Goal: Information Seeking & Learning: Find specific fact

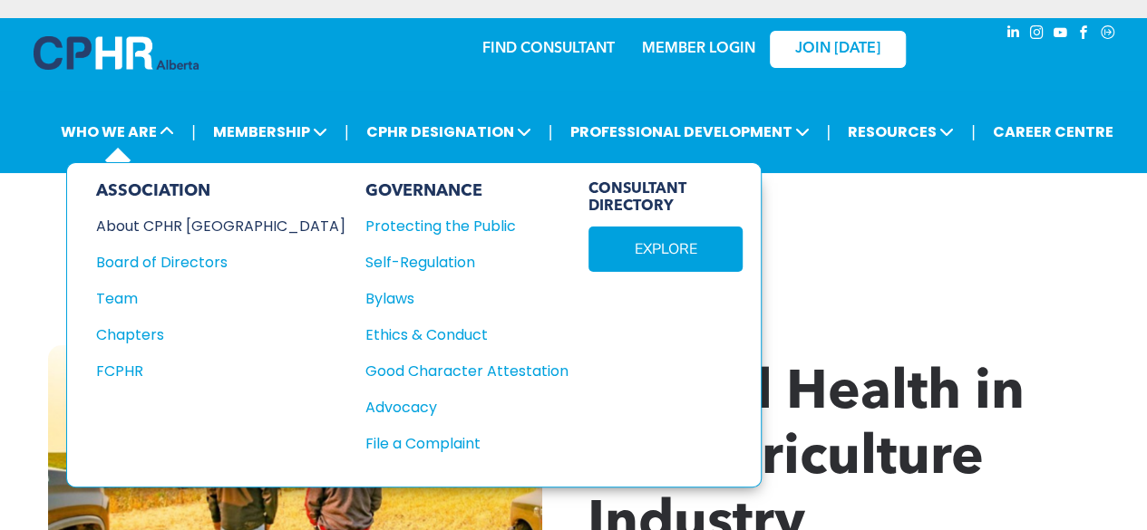
click at [155, 222] on div "About CPHR [GEOGRAPHIC_DATA]" at bounding box center [208, 226] width 225 height 23
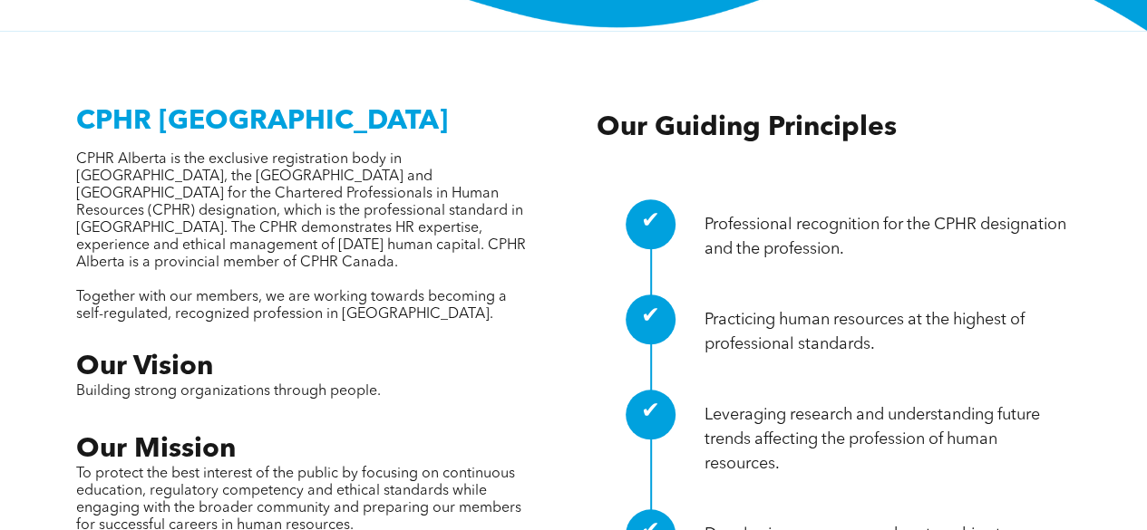
scroll to position [304, 0]
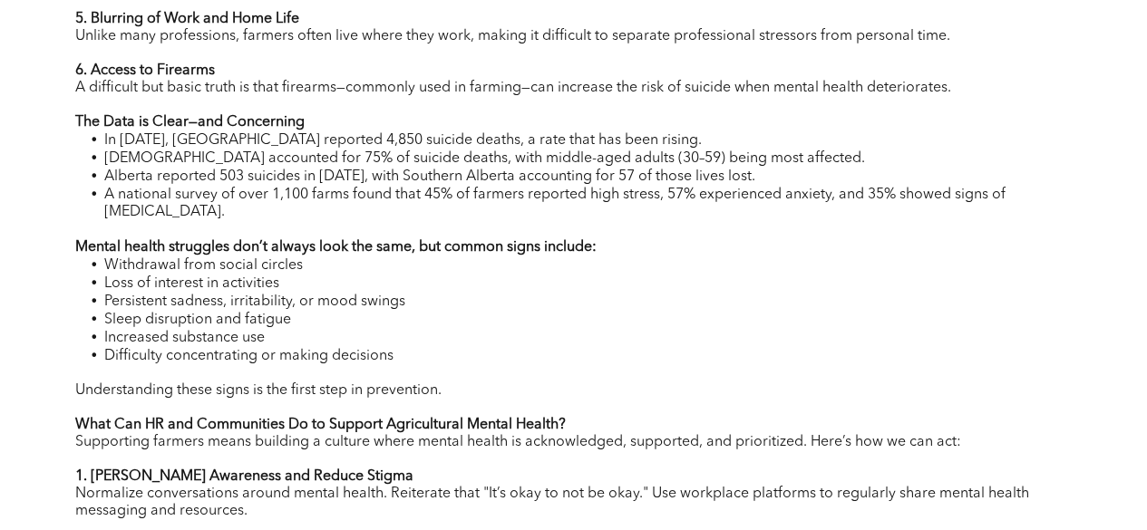
scroll to position [1478, 0]
drag, startPoint x: 139, startPoint y: 175, endPoint x: 235, endPoint y: 182, distance: 96.3
click at [235, 182] on span "Alberta reported 503 suicides in 2023, with Southern Alberta accounting for 57 …" at bounding box center [429, 176] width 651 height 15
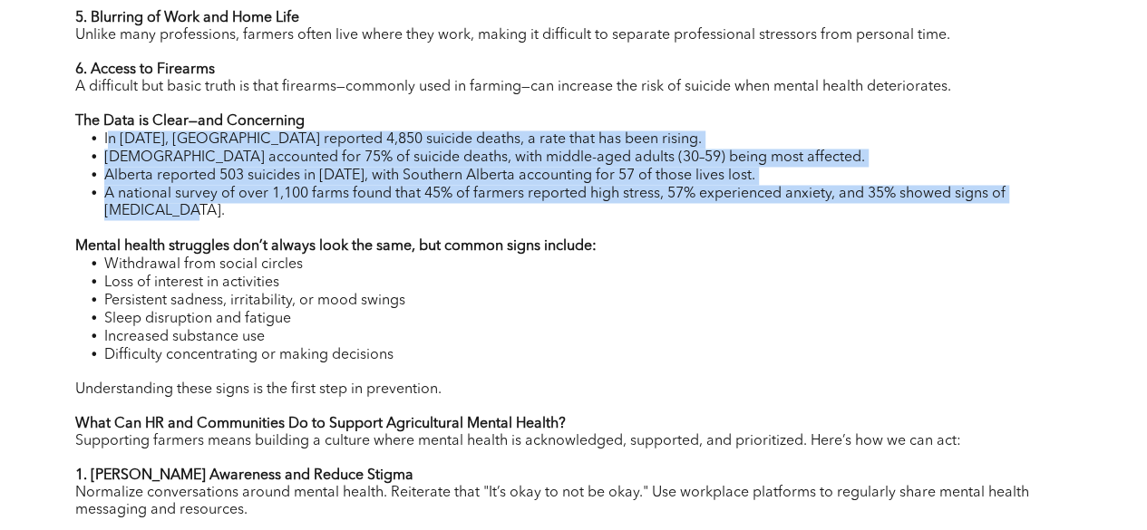
drag, startPoint x: 109, startPoint y: 144, endPoint x: 231, endPoint y: 215, distance: 141.3
click at [231, 215] on ul "In 2022, Canada reported 4,850 suicide deaths, a rate that has been rising. Mal…" at bounding box center [573, 176] width 997 height 90
copy ul "n 2022, Canada reported 4,850 suicide deaths, a rate that has been rising. Male…"
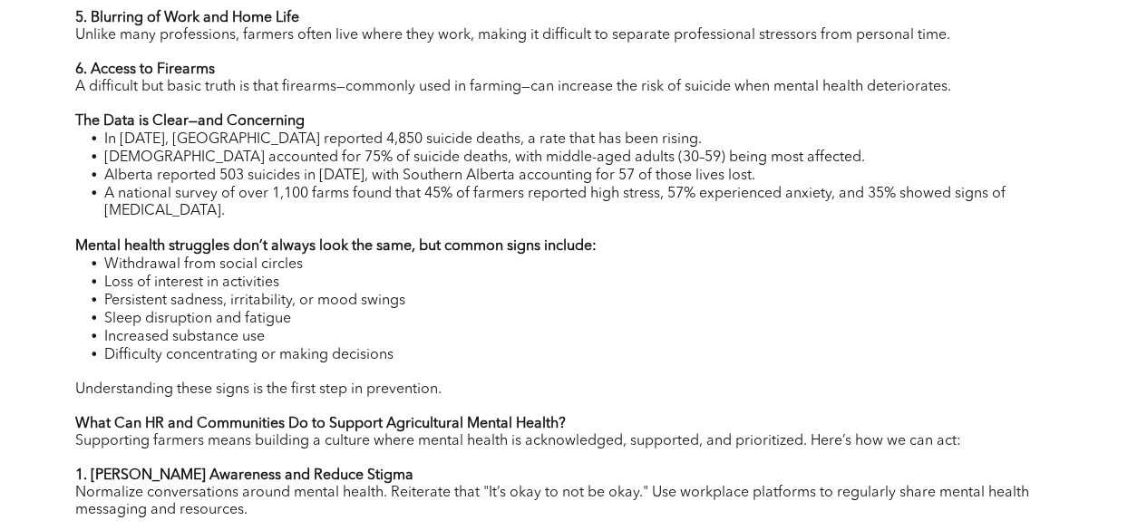
click at [657, 227] on p at bounding box center [573, 228] width 997 height 17
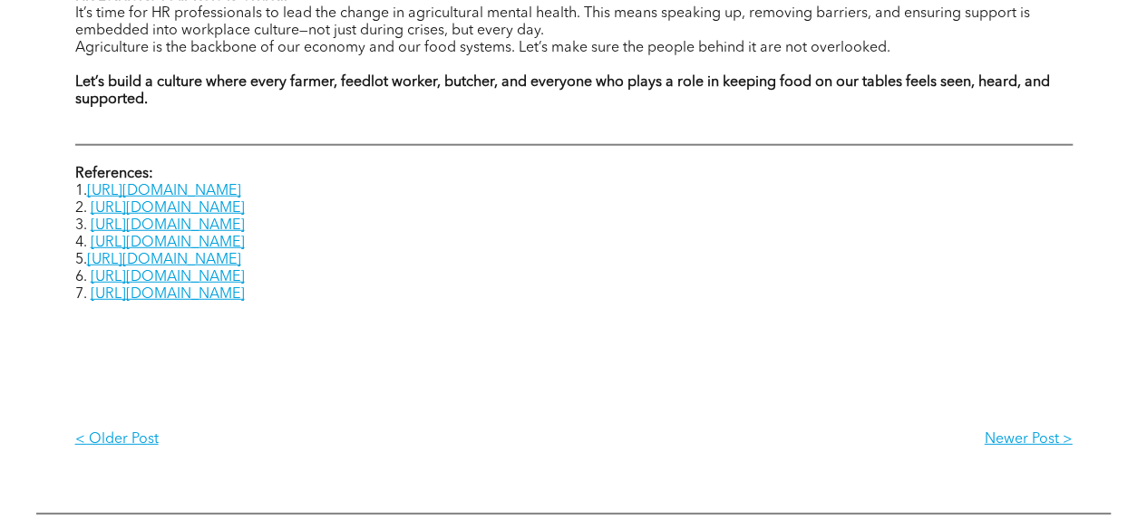
scroll to position [2357, 0]
